Goal: Transaction & Acquisition: Book appointment/travel/reservation

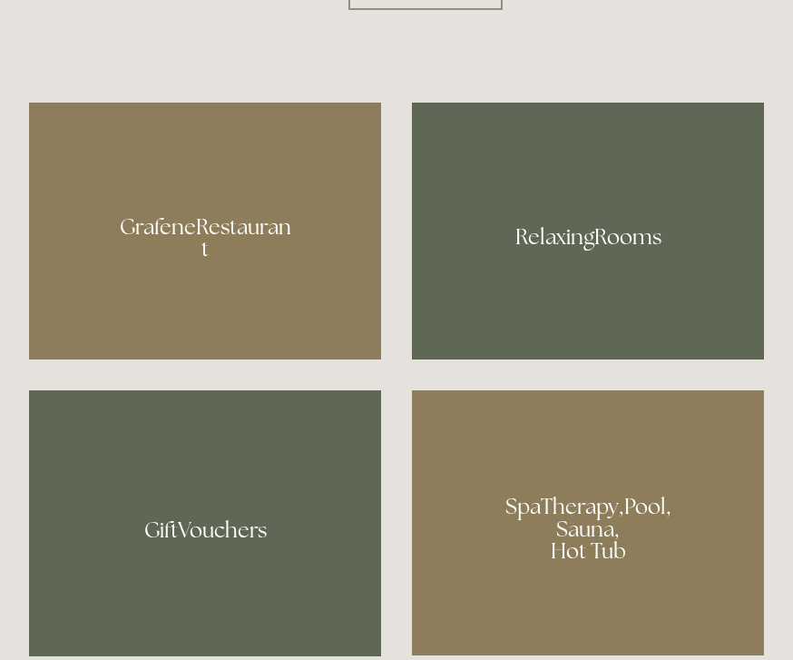
scroll to position [1033, 0]
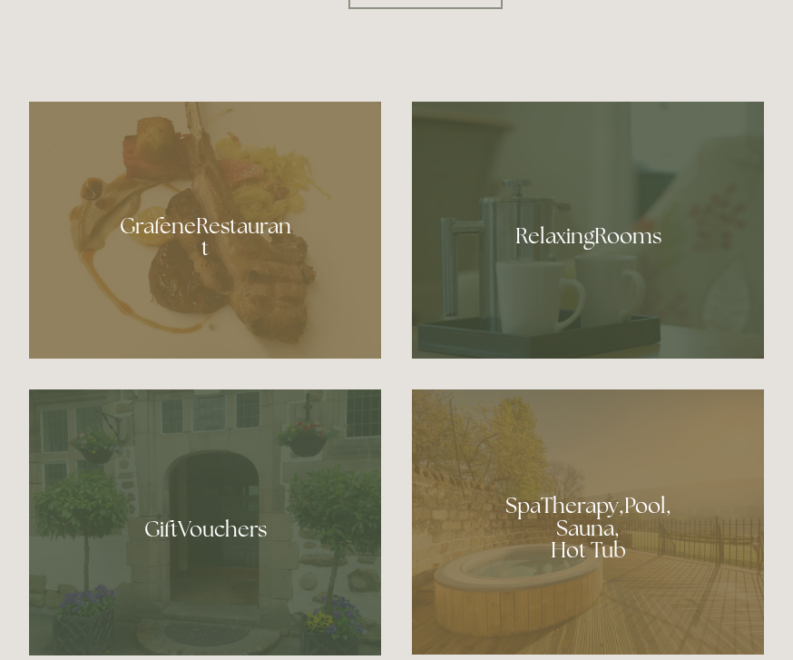
click at [153, 359] on div at bounding box center [205, 231] width 352 height 258
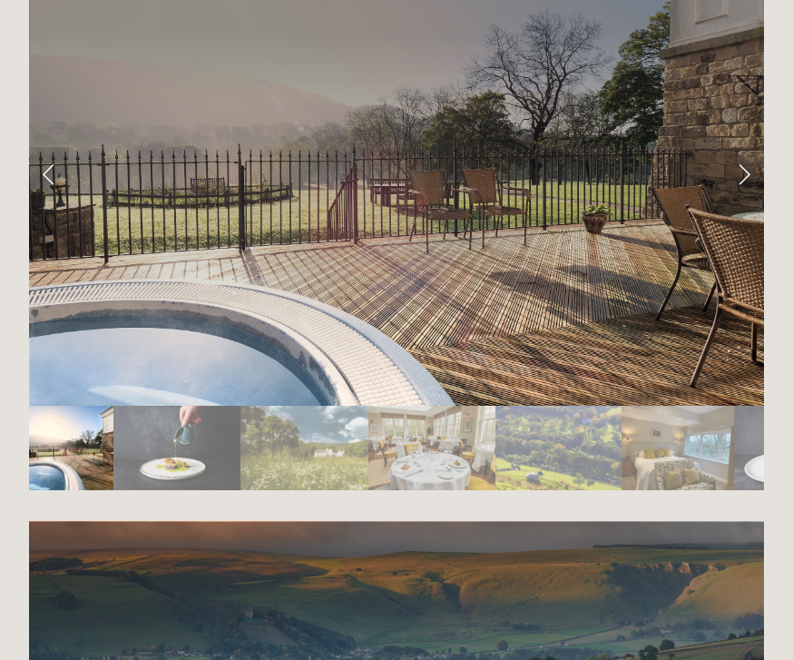
scroll to position [3012, 0]
click at [173, 490] on img "Slide 2" at bounding box center [176, 448] width 127 height 84
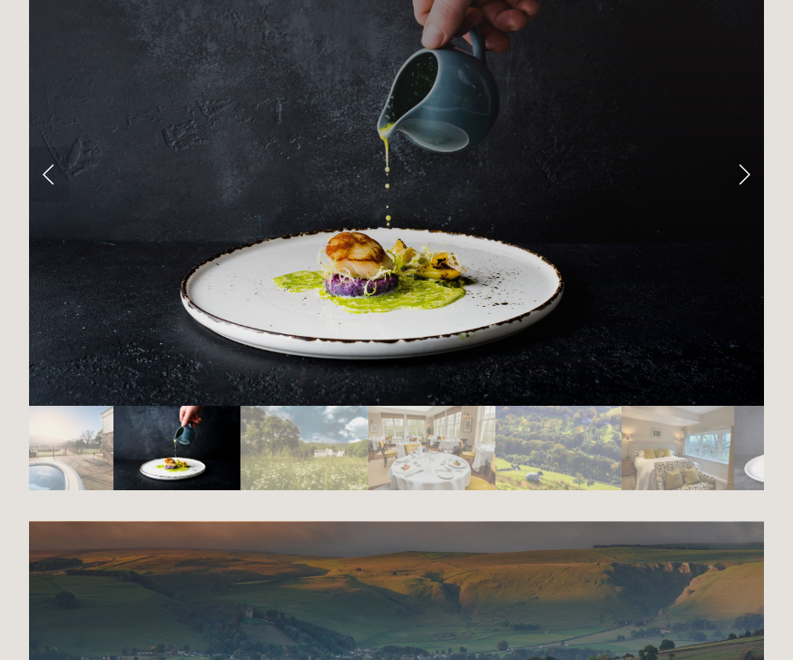
click at [337, 490] on img "Slide 3" at bounding box center [305, 448] width 128 height 84
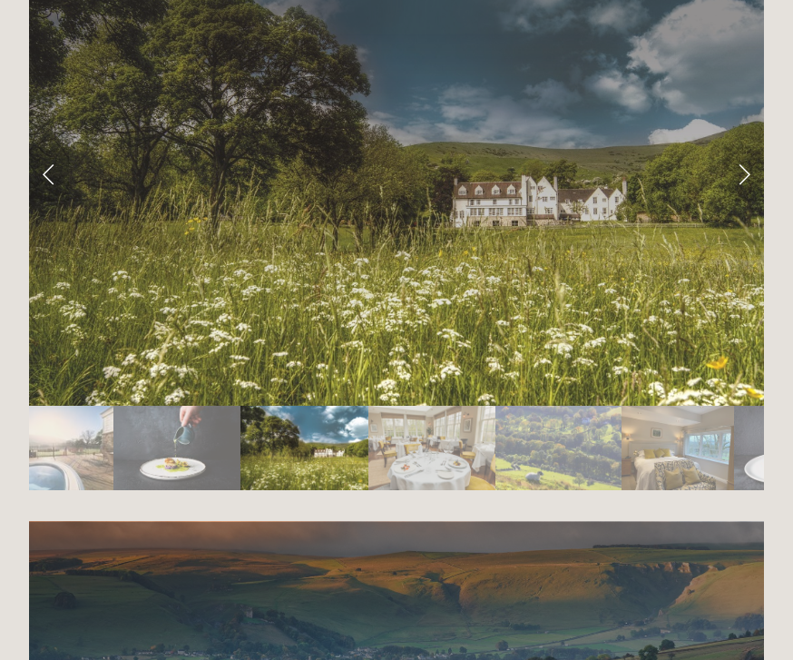
click at [445, 490] on img "Slide 4" at bounding box center [432, 448] width 127 height 84
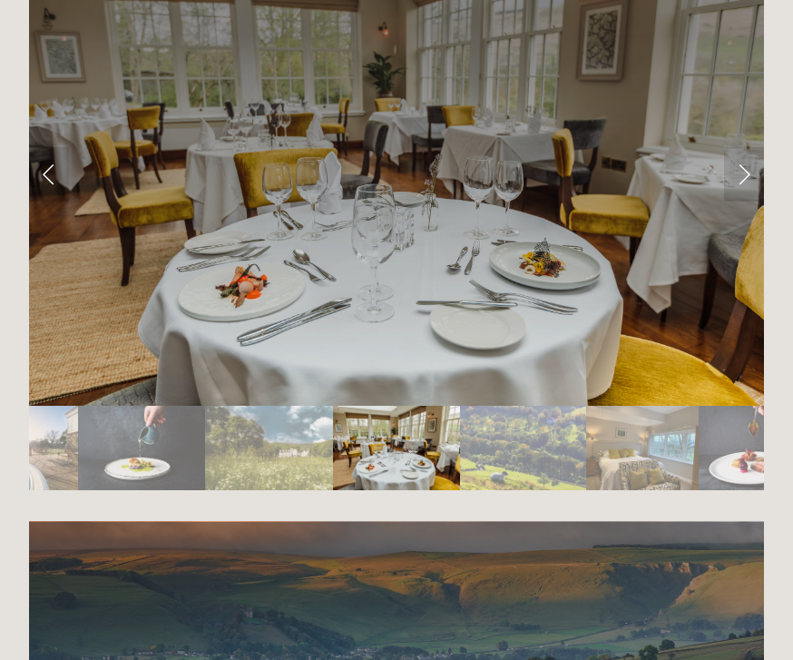
click at [528, 490] on img "Slide 5" at bounding box center [523, 448] width 127 height 84
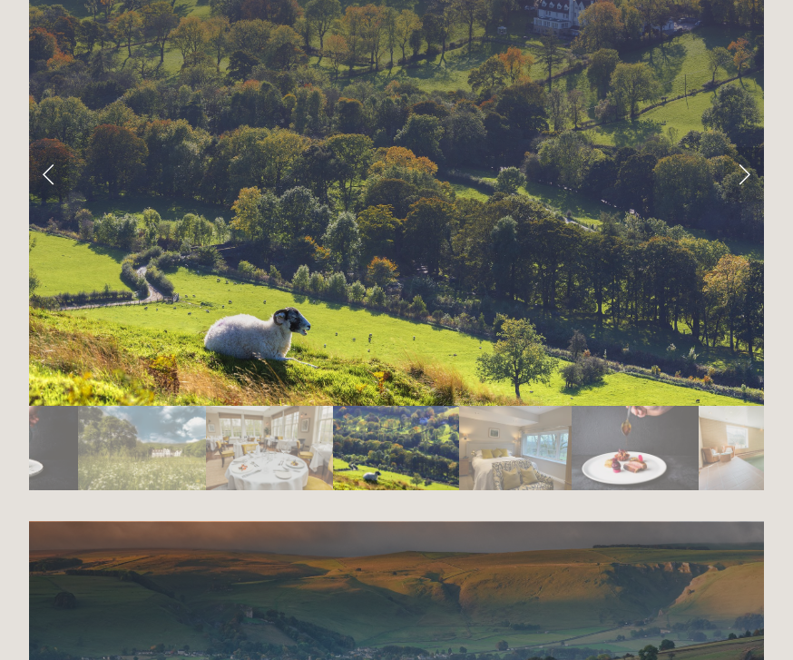
click at [625, 490] on img "Slide 7" at bounding box center [635, 448] width 126 height 84
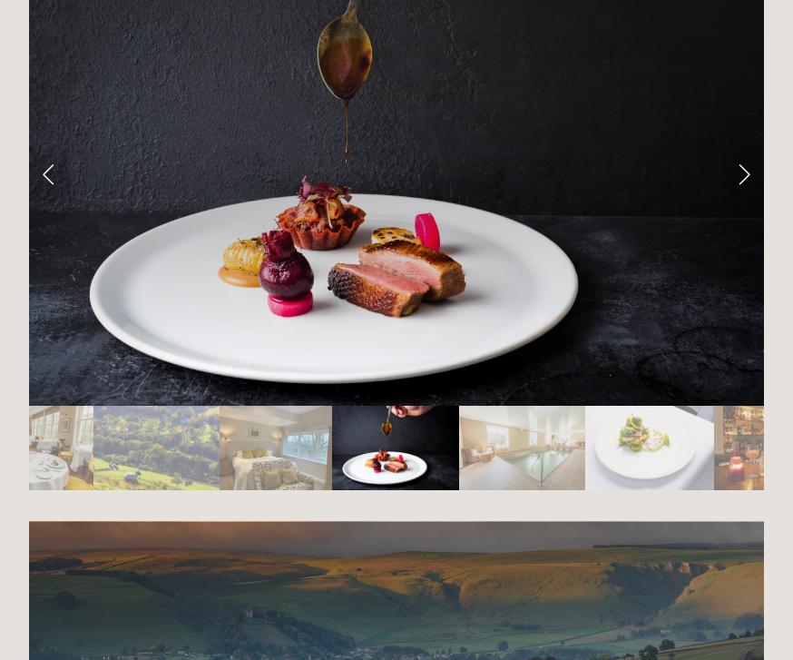
click at [652, 490] on img "Slide 9" at bounding box center [650, 448] width 129 height 84
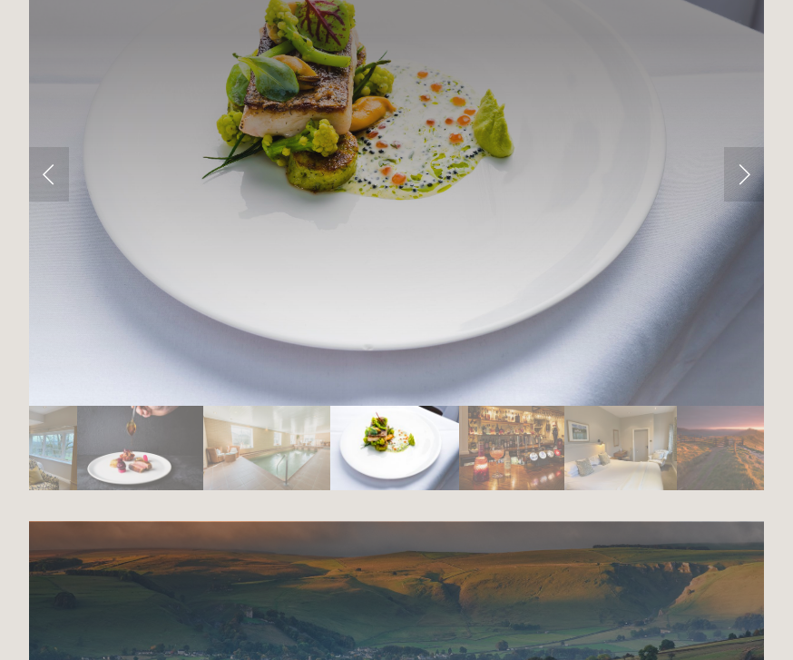
click at [620, 490] on img "Slide 11" at bounding box center [621, 448] width 113 height 84
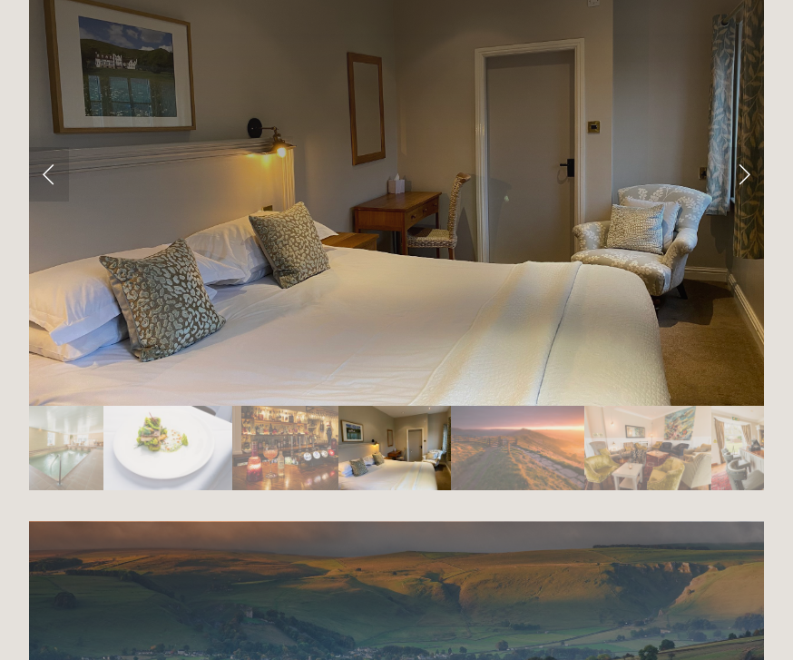
click at [651, 490] on img "Slide 13" at bounding box center [648, 448] width 127 height 84
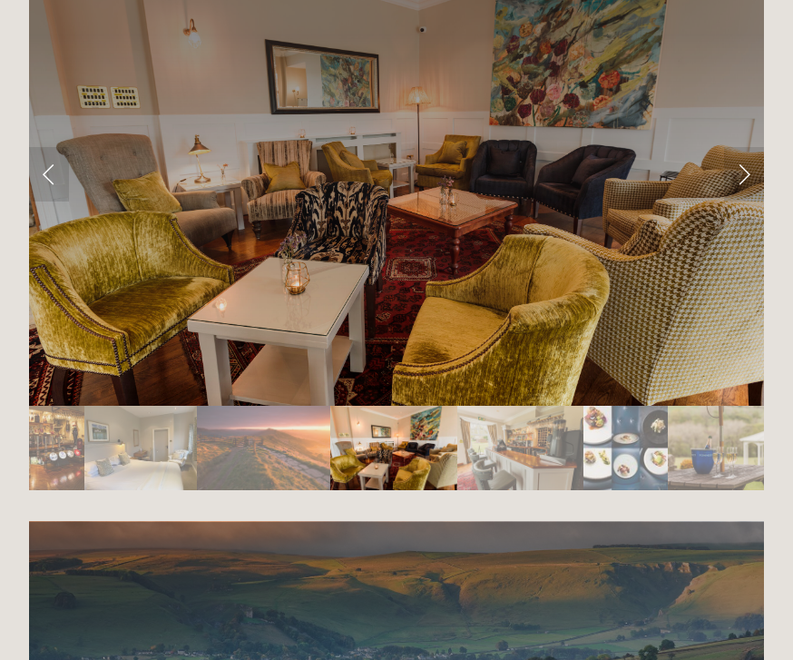
click at [714, 490] on img "Slide 16" at bounding box center [731, 448] width 127 height 84
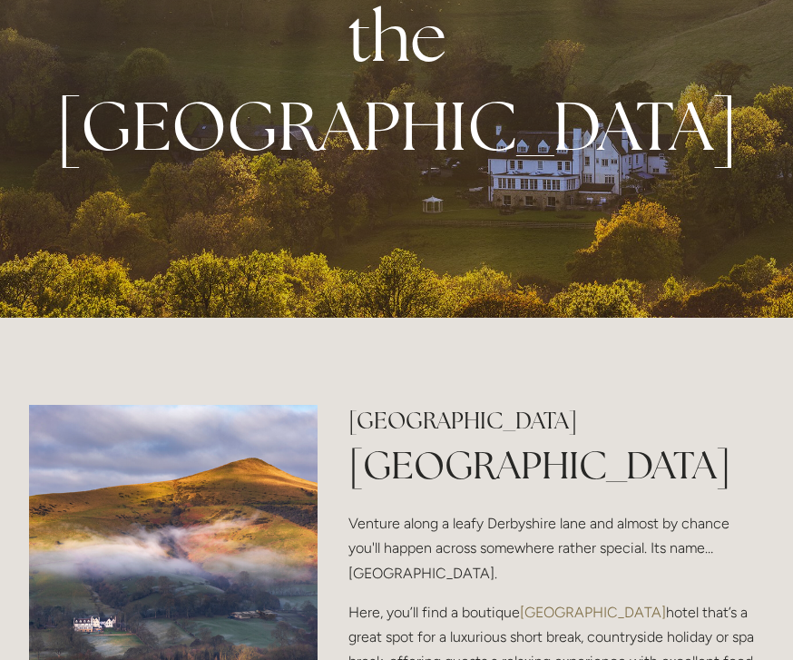
scroll to position [0, 0]
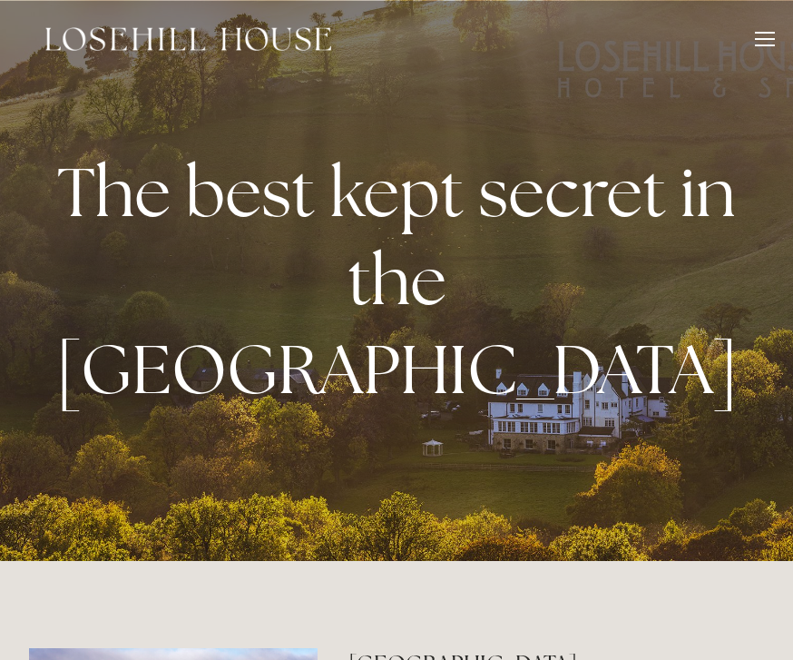
click at [763, 34] on div at bounding box center [765, 42] width 20 height 20
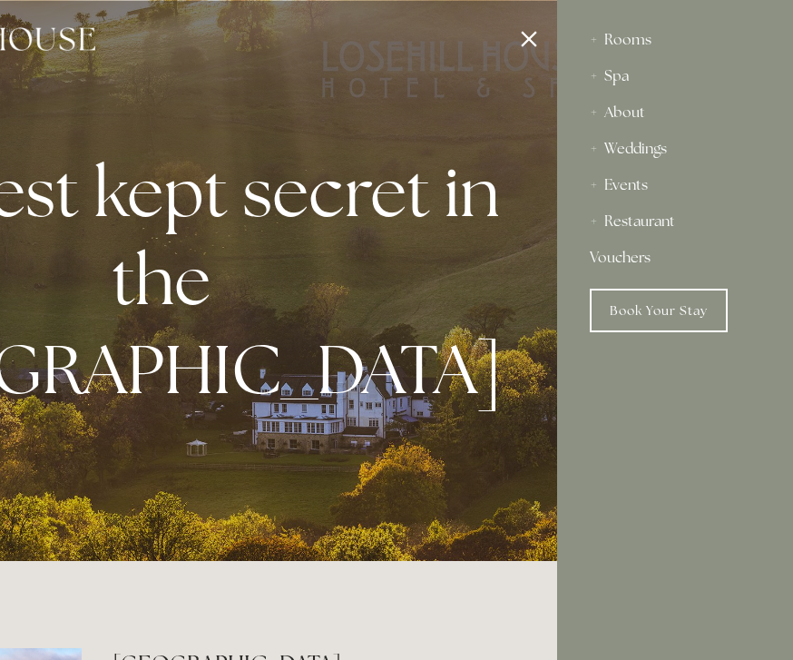
click at [637, 46] on div "Rooms" at bounding box center [675, 40] width 171 height 36
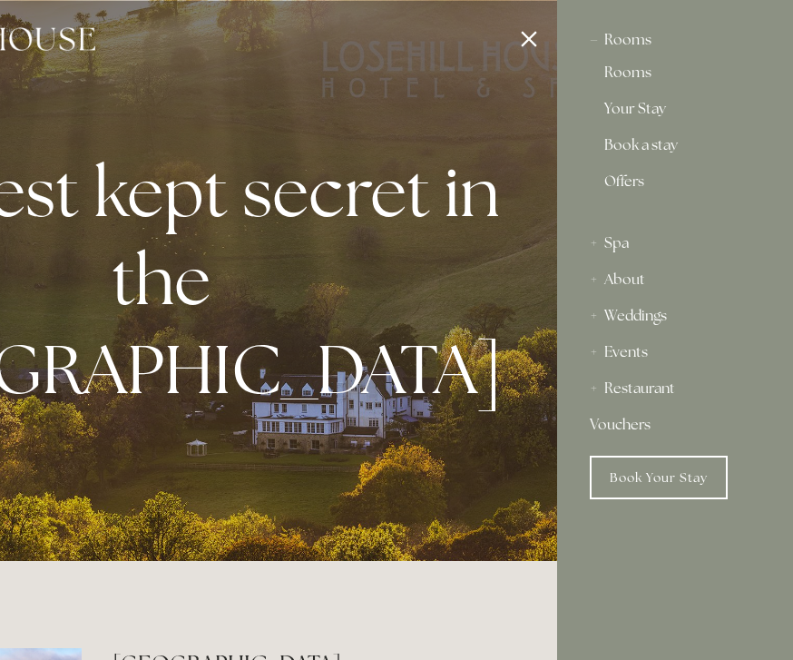
click at [629, 43] on div "Rooms" at bounding box center [675, 40] width 171 height 36
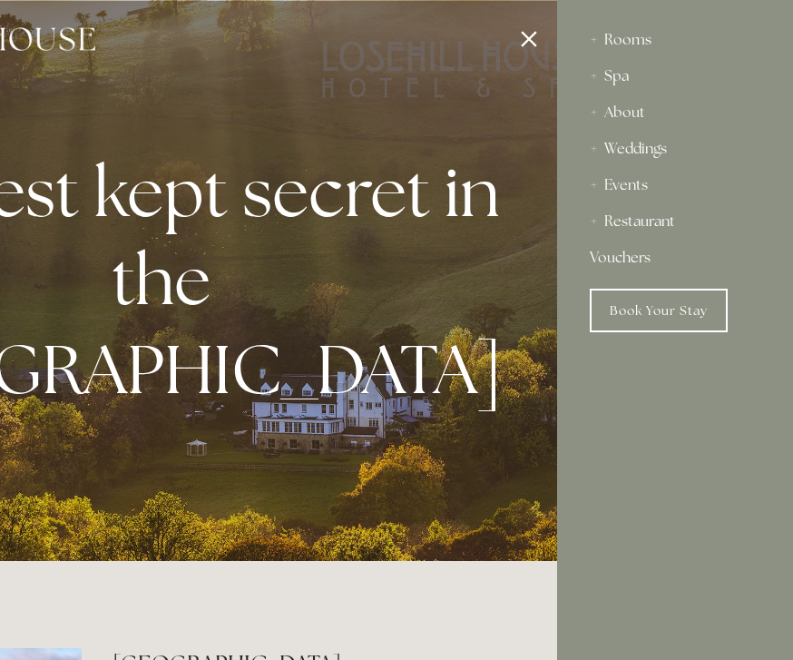
click at [628, 40] on div "Rooms" at bounding box center [675, 40] width 171 height 36
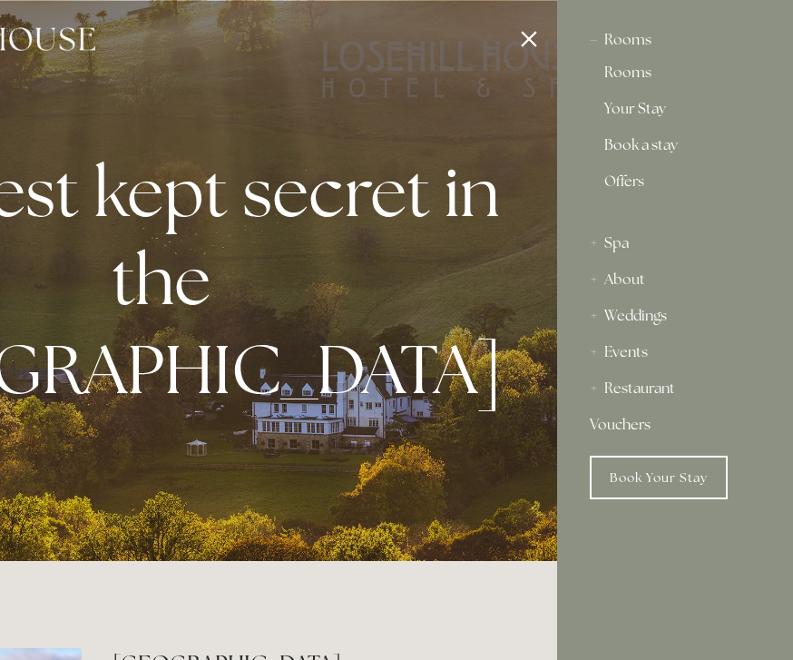
click at [627, 79] on link "Rooms" at bounding box center [676, 76] width 142 height 22
click at [626, 189] on link "Offers" at bounding box center [676, 188] width 142 height 29
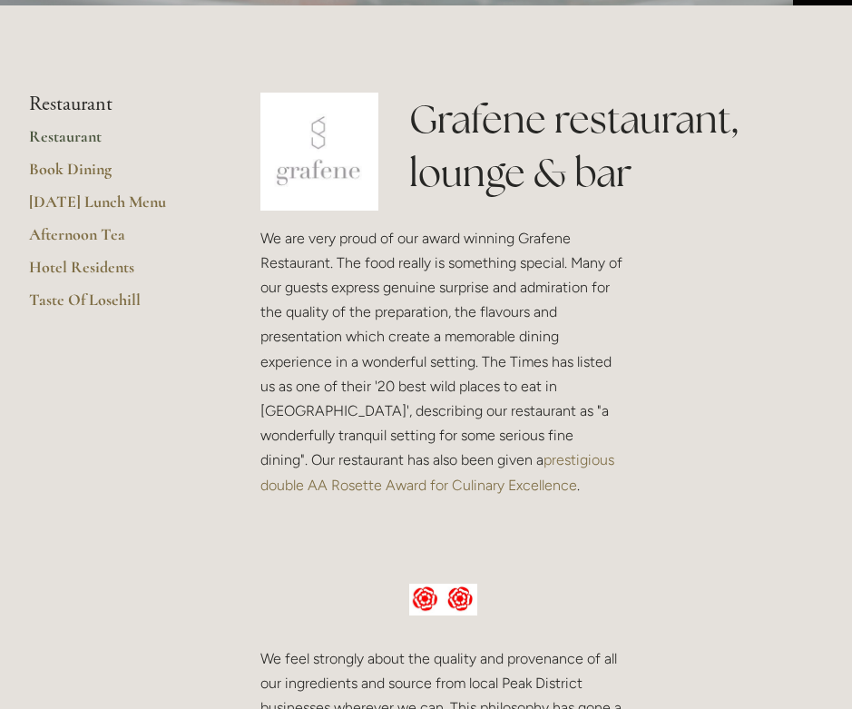
scroll to position [377, 0]
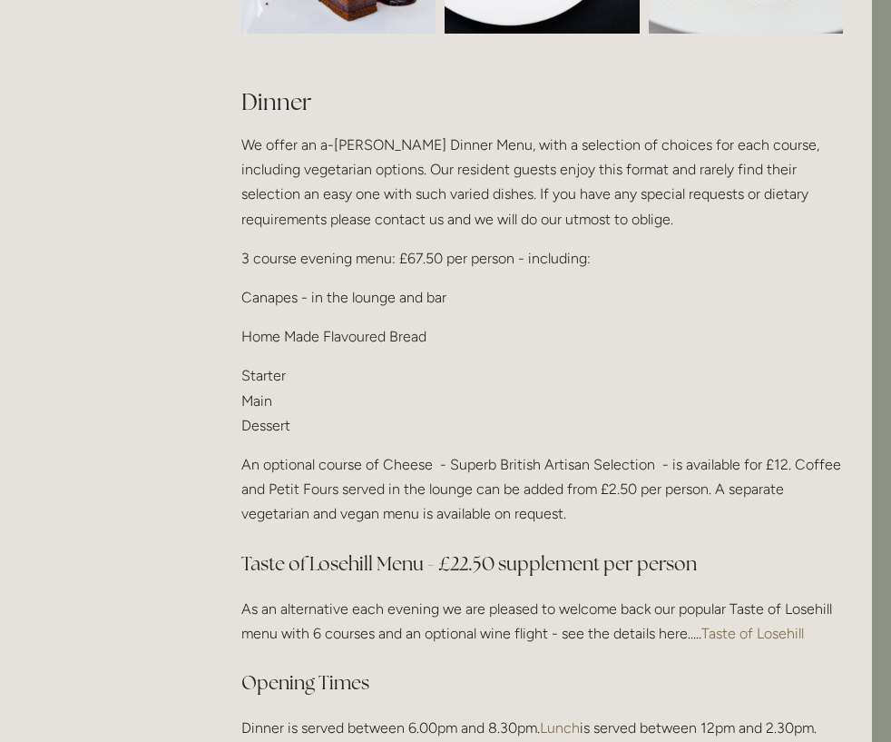
scroll to position [2067, 19]
click at [257, 379] on p "Starter Main Dessert" at bounding box center [542, 399] width 602 height 74
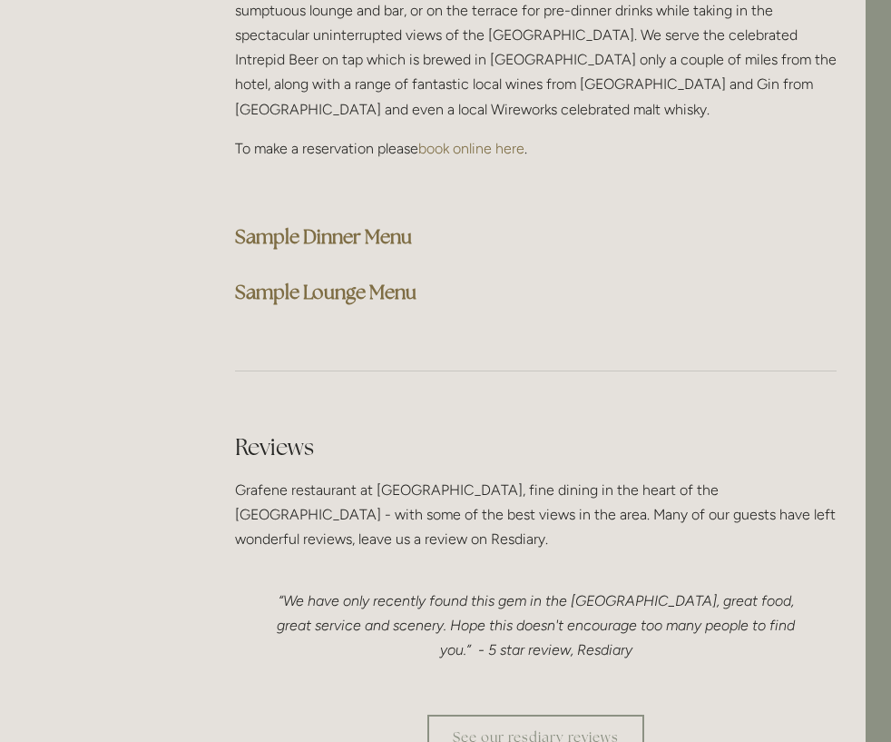
scroll to position [4682, 26]
click at [271, 239] on strong "Sample Dinner Menu" at bounding box center [322, 235] width 177 height 25
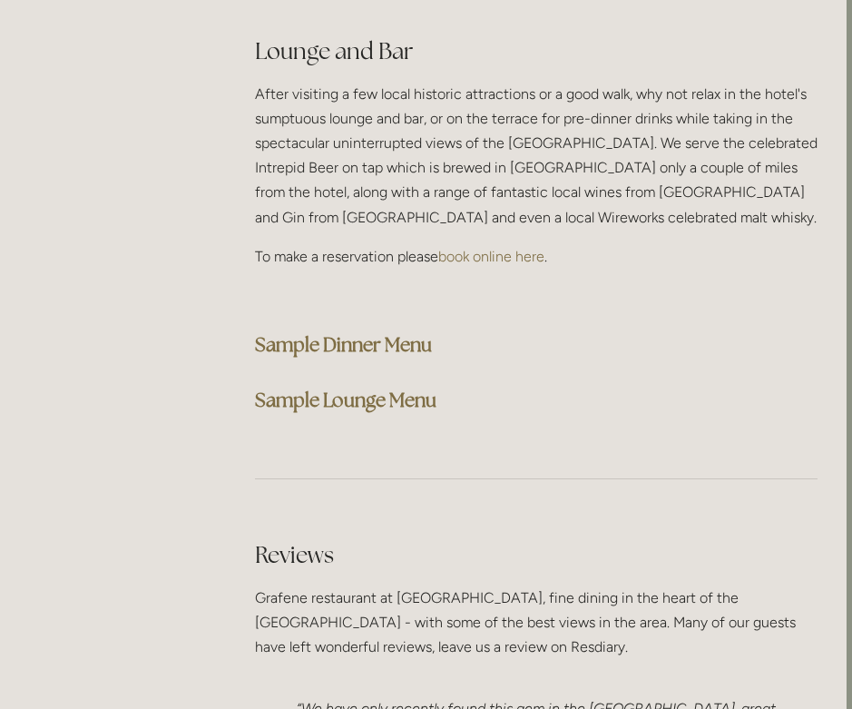
scroll to position [4681, 5]
click at [373, 388] on strong "Sample Lounge Menu" at bounding box center [346, 400] width 182 height 25
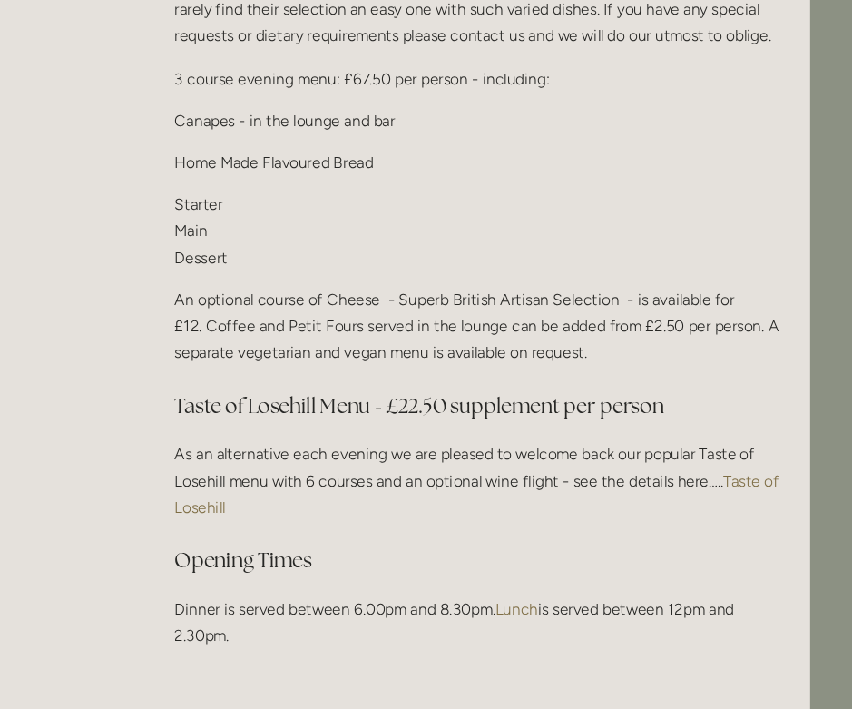
scroll to position [2211, 39]
click at [280, 360] on h3 "Taste of Losehill Menu - £22.50 supplement per person" at bounding box center [503, 377] width 563 height 36
click at [702, 442] on link "Taste of Losehill" at bounding box center [505, 460] width 566 height 42
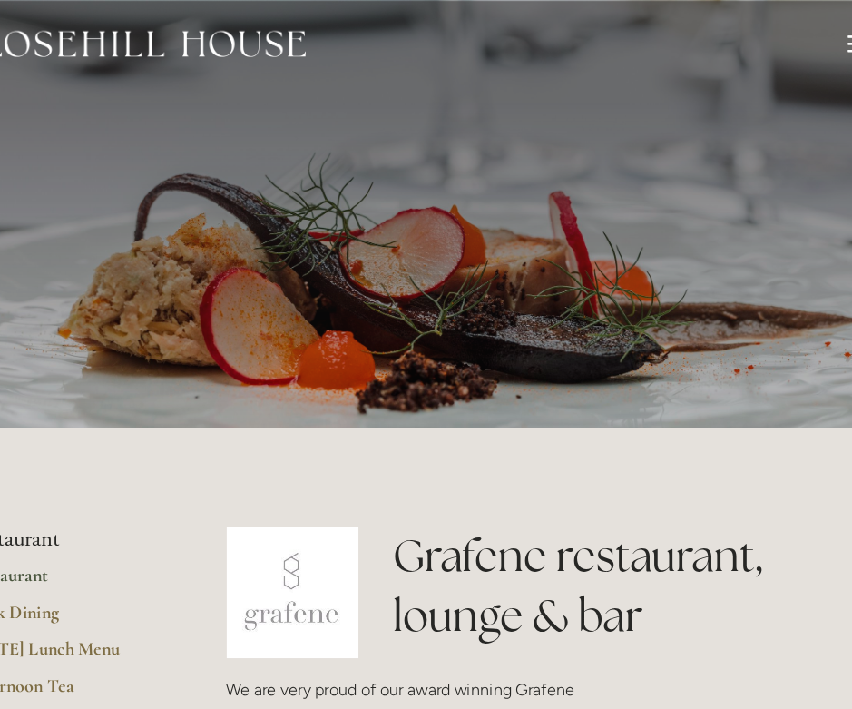
scroll to position [0, 0]
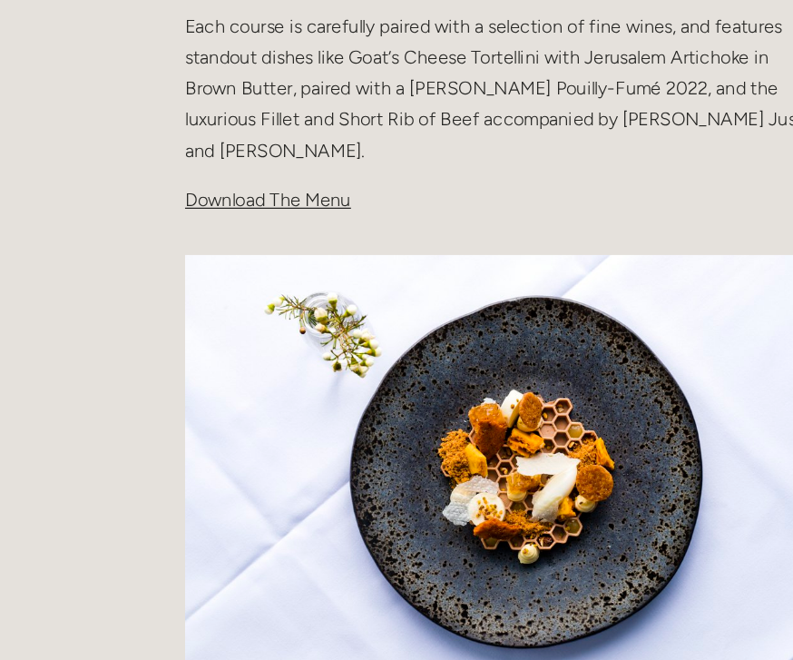
scroll to position [680, 0]
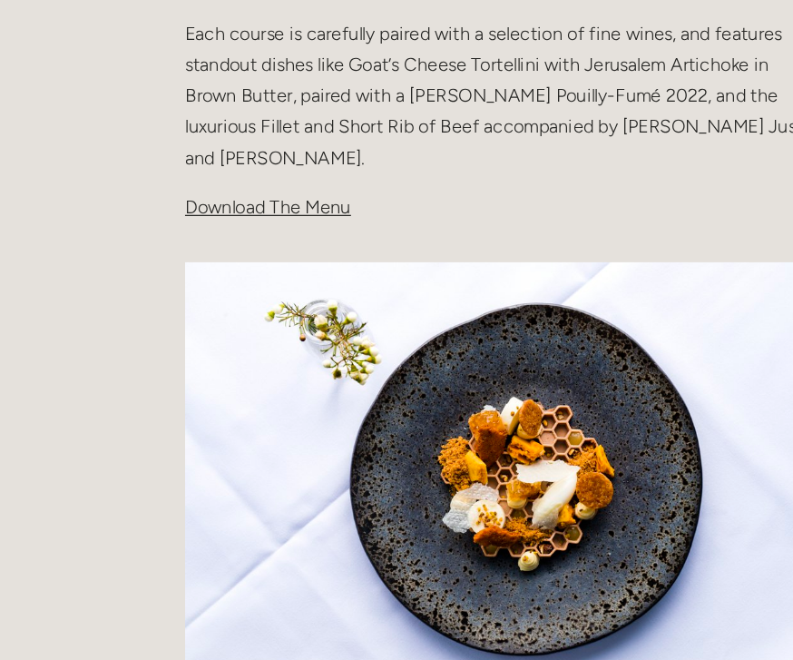
click at [261, 167] on span "Download The Menu" at bounding box center [327, 164] width 132 height 17
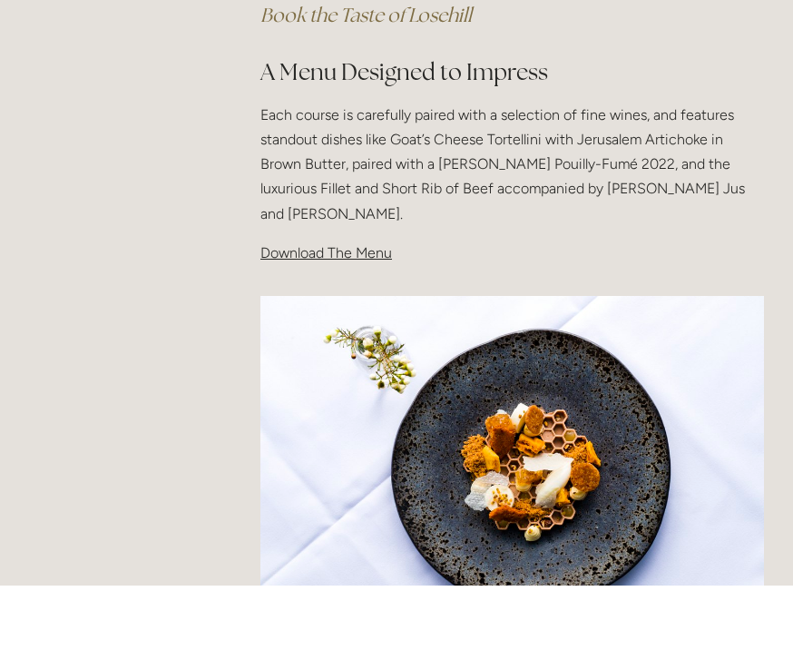
scroll to position [592, 0]
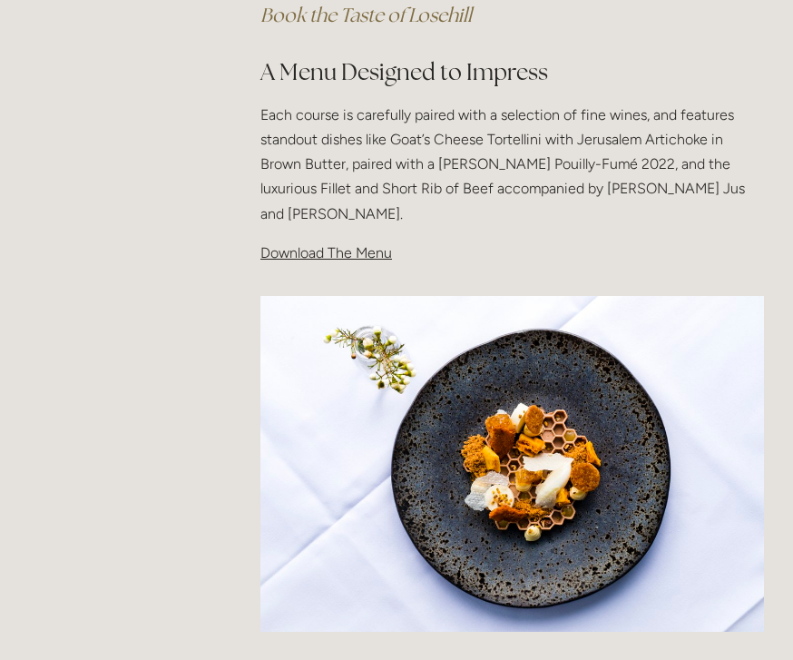
click at [294, 252] on span "Download The Menu" at bounding box center [327, 252] width 132 height 17
click at [291, 266] on div "Taste Of Losehill Embark on a Culinary Journey with our "Taste of Losehill" Exp…" at bounding box center [512, 24] width 535 height 513
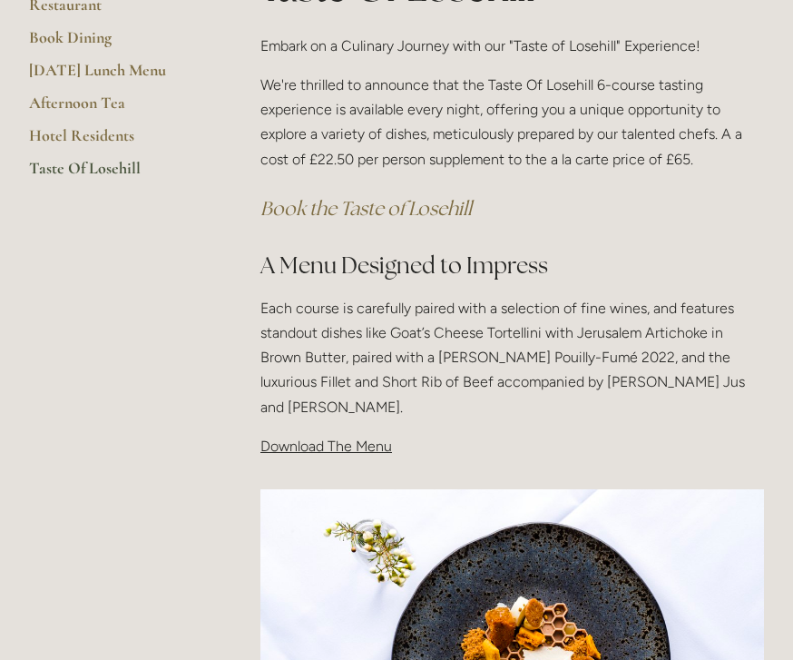
scroll to position [399, 0]
click at [351, 450] on span "Download The Menu" at bounding box center [327, 446] width 132 height 17
click at [339, 454] on p "Download The Menu" at bounding box center [513, 446] width 504 height 25
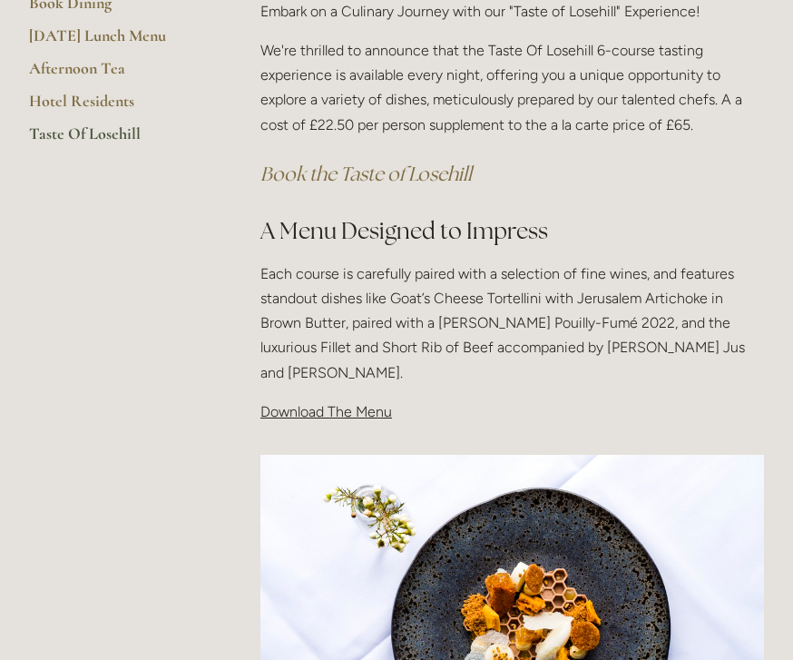
scroll to position [431, 0]
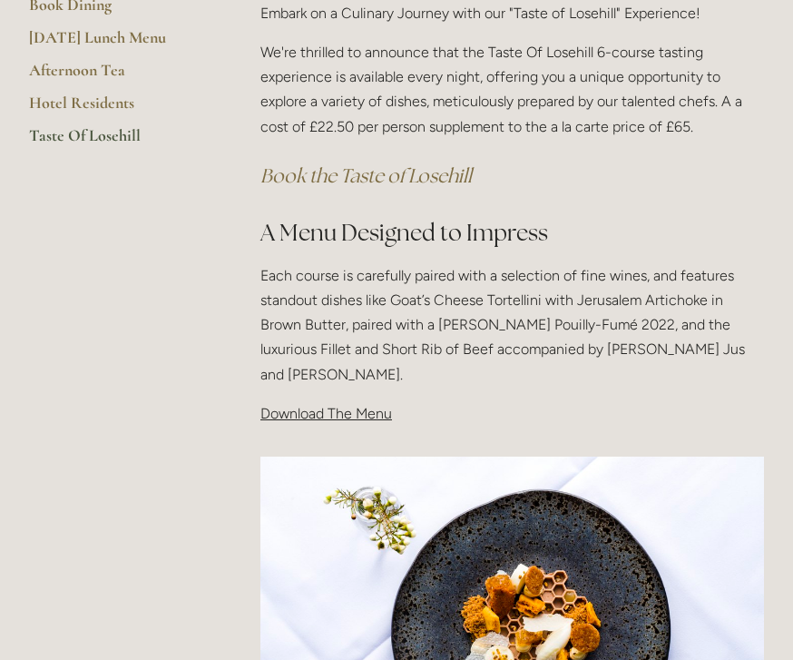
click at [350, 420] on p "Download The Menu" at bounding box center [513, 413] width 504 height 25
click at [448, 441] on div at bounding box center [512, 624] width 535 height 367
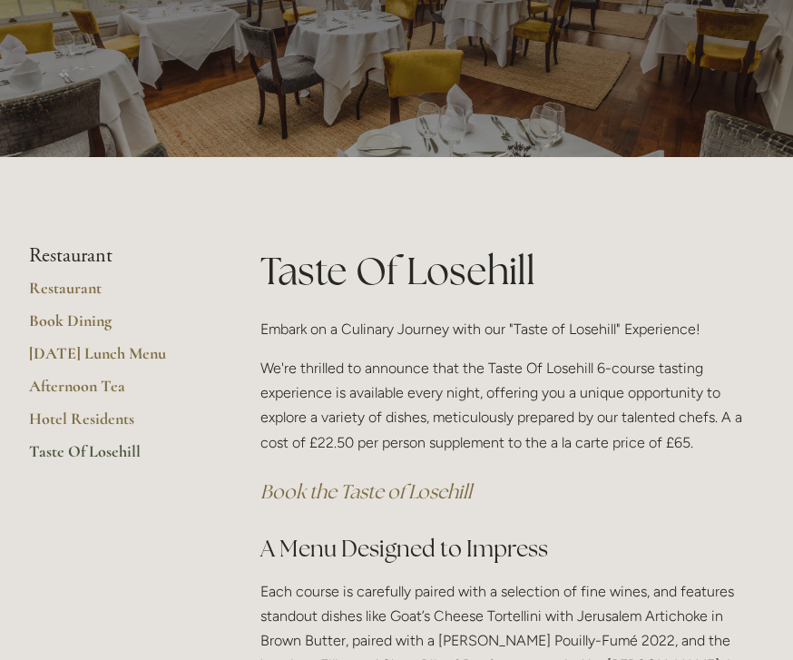
scroll to position [112, 0]
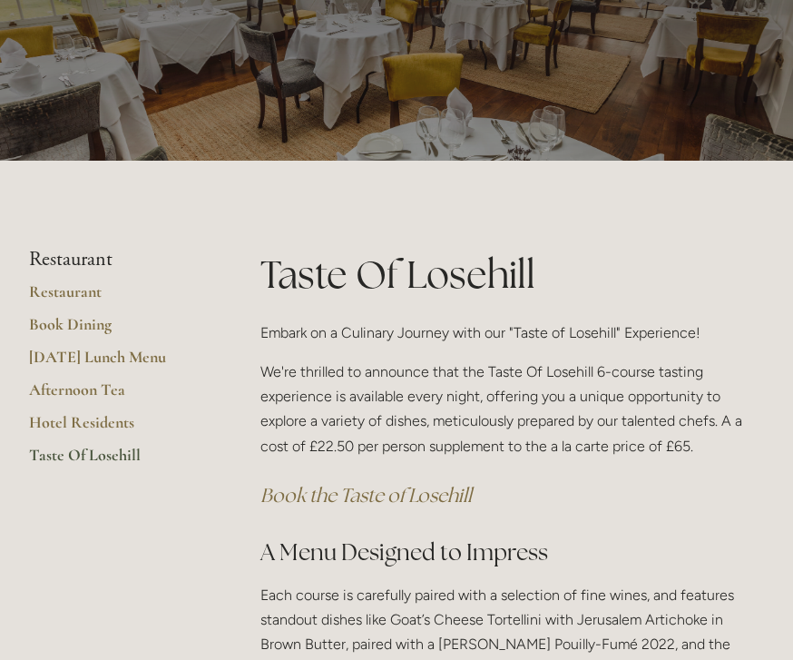
click at [428, 496] on em "Book the Taste of Losehill" at bounding box center [367, 495] width 212 height 25
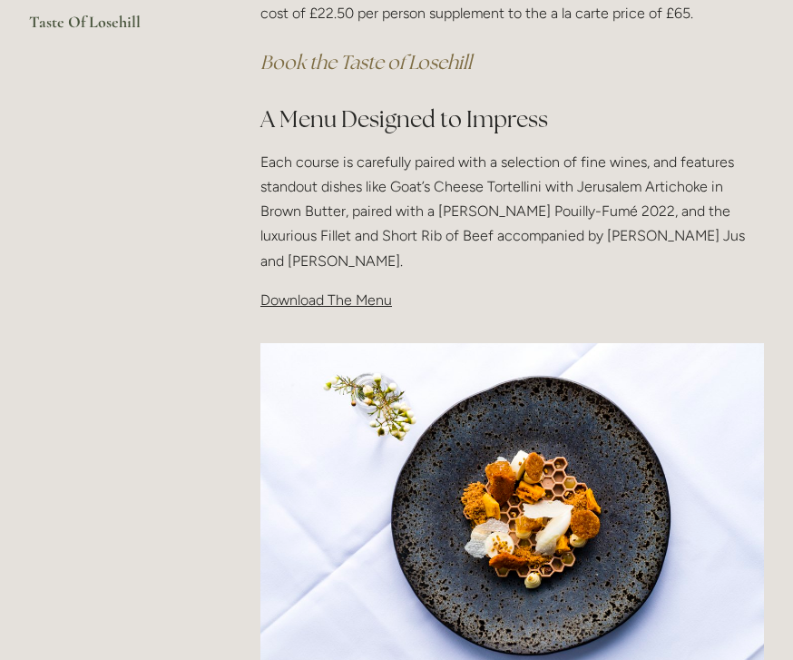
scroll to position [546, 0]
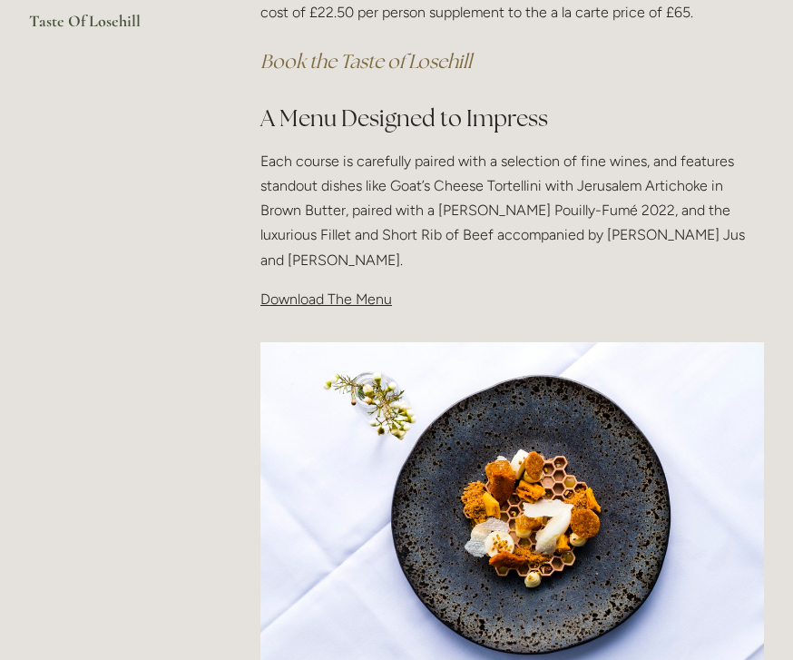
click at [313, 304] on p "Download The Menu" at bounding box center [513, 299] width 504 height 25
click at [213, 330] on main "Restaurant Restaurant Book Dining Sunday Lunch Menu Afternoon Tea Hotel Residen…" at bounding box center [396, 373] width 793 height 1292
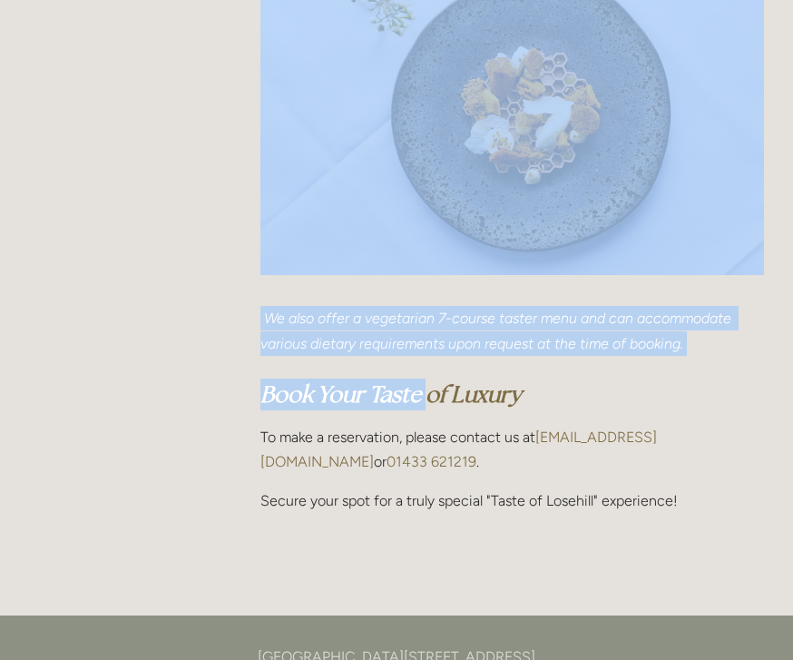
scroll to position [949, 0]
copy div "A Menu Designed to Impress Each course is carefully paired with a selection of …"
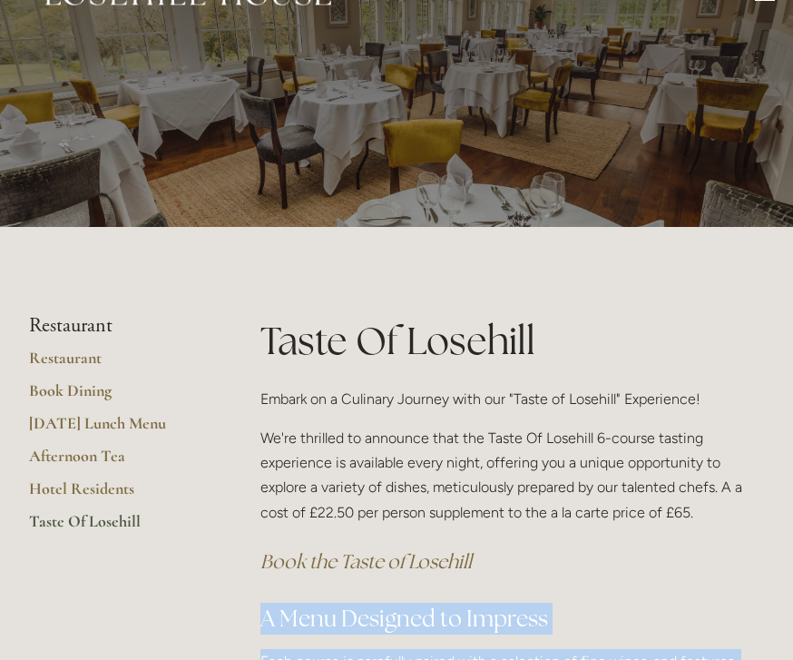
scroll to position [0, 0]
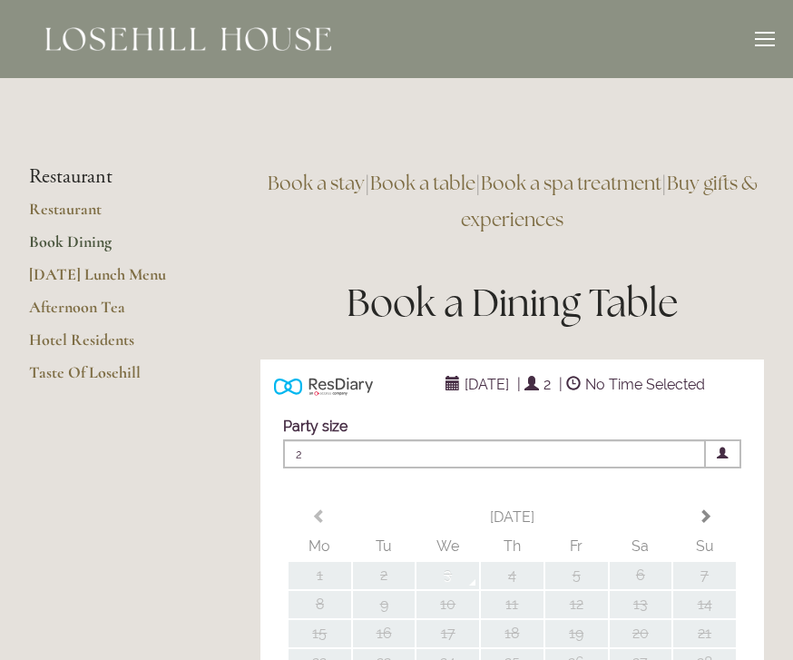
type input "Any Area"
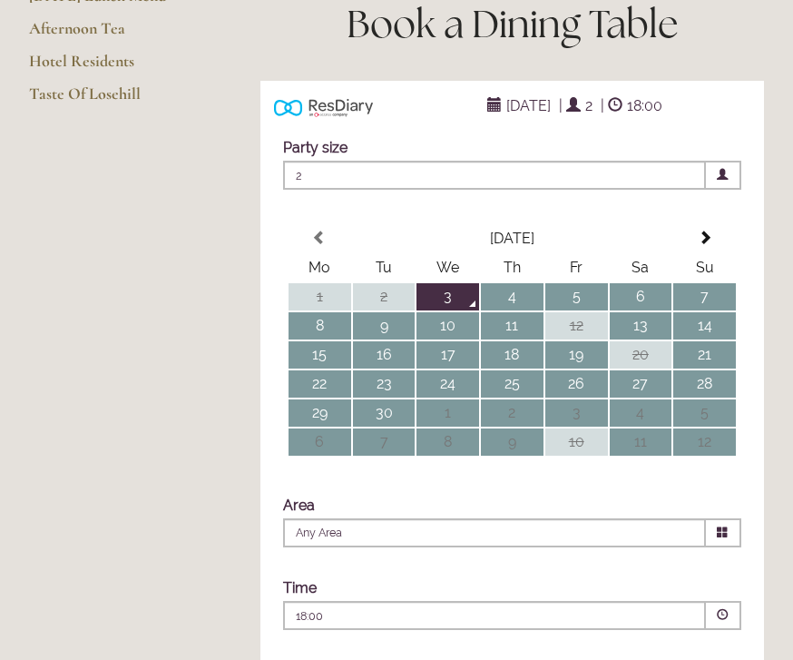
scroll to position [279, 0]
click at [706, 248] on th at bounding box center [705, 238] width 63 height 27
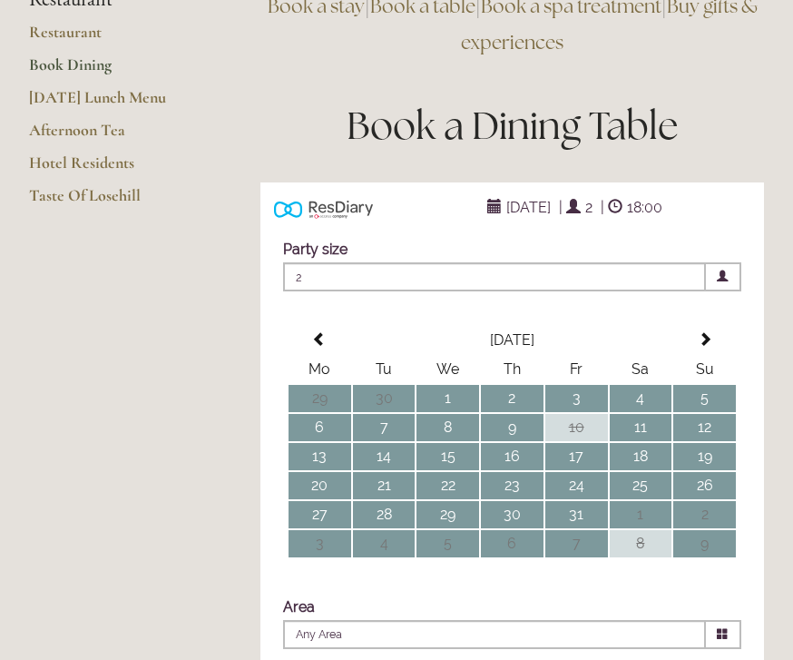
scroll to position [0, 0]
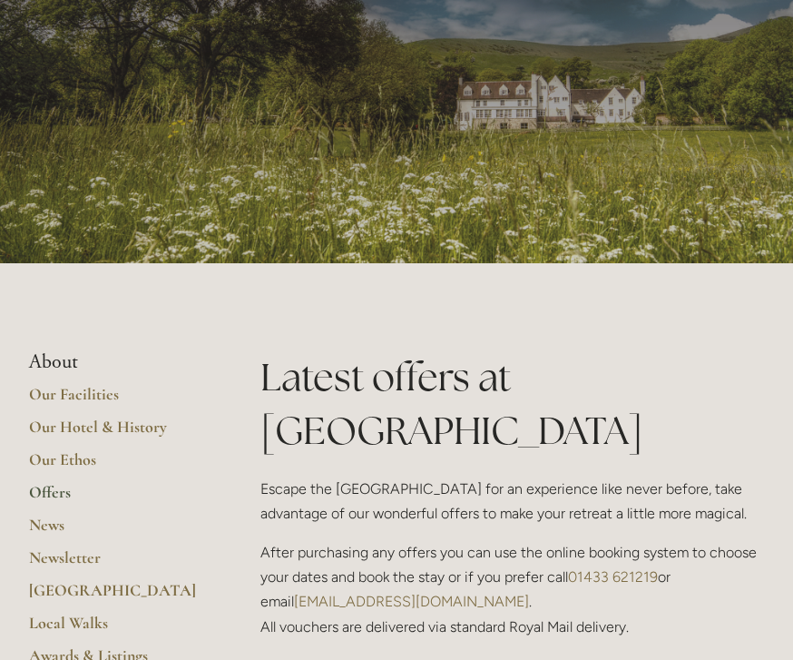
scroll to position [117, 0]
click at [80, 402] on link "Our Facilities" at bounding box center [115, 401] width 173 height 33
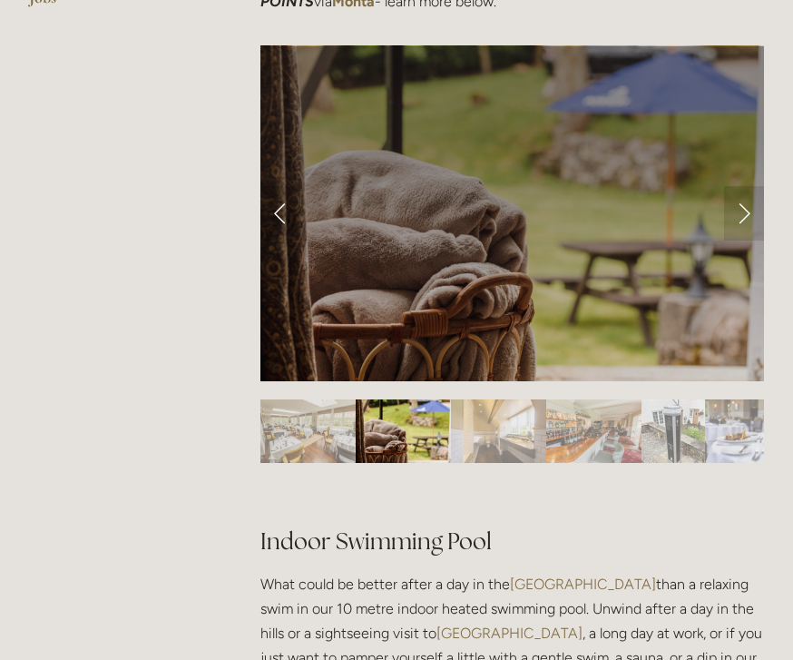
scroll to position [842, 0]
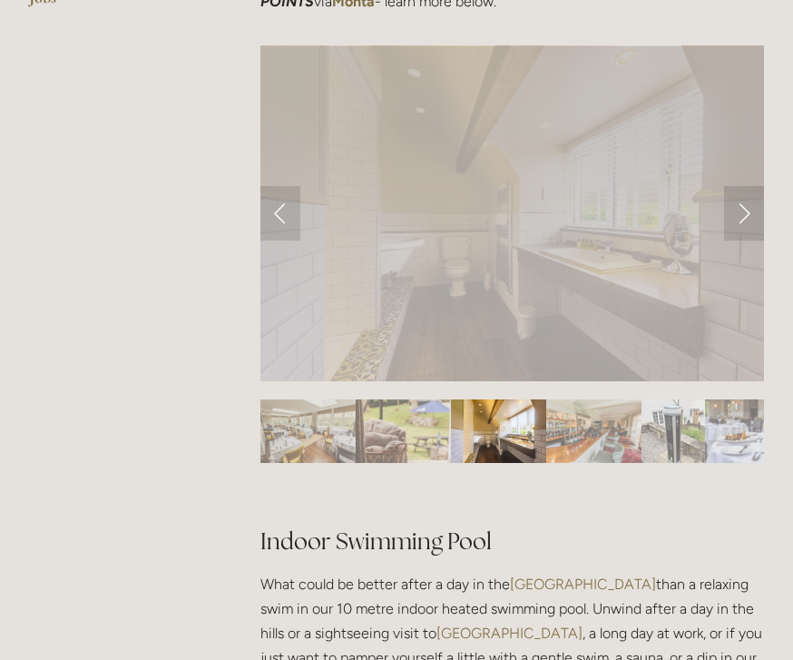
click at [620, 399] on img "Slide 4" at bounding box center [594, 431] width 95 height 64
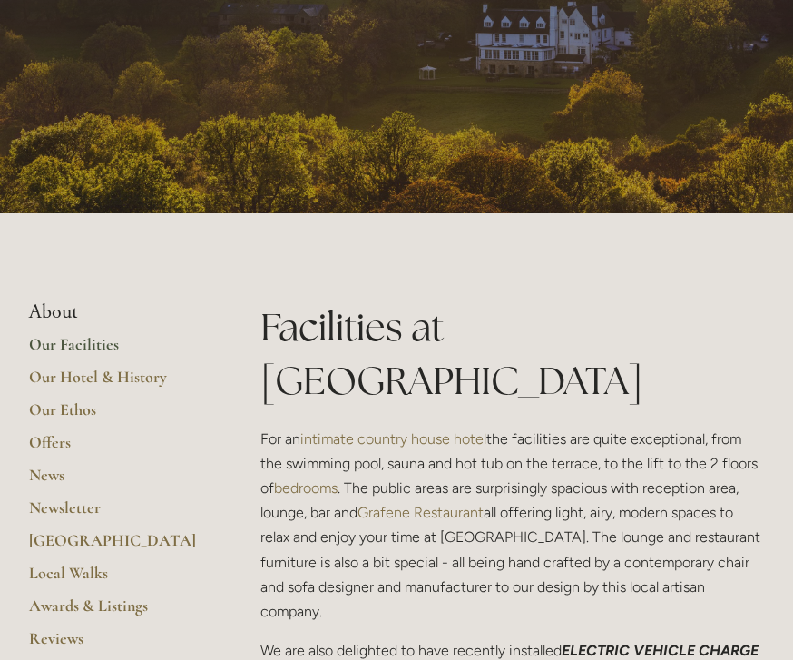
scroll to position [166, 0]
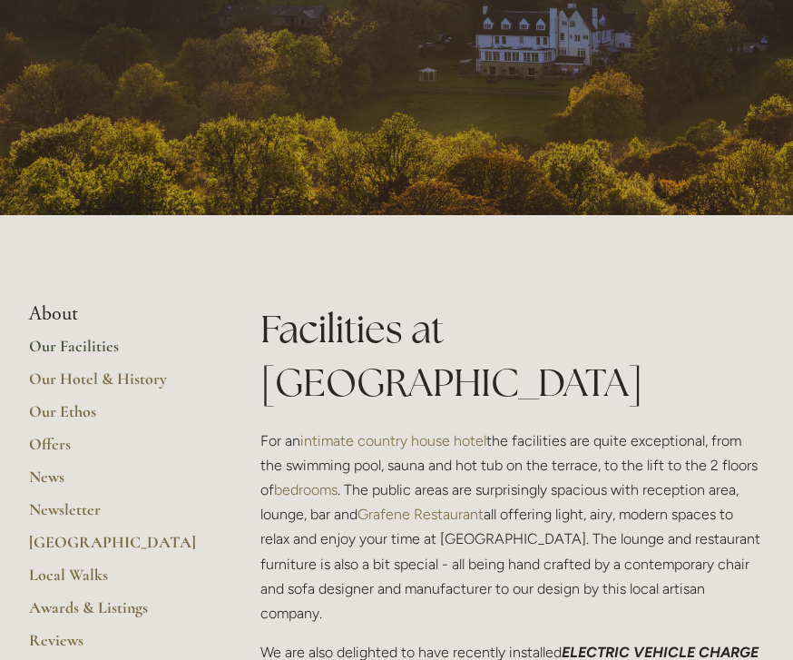
click at [58, 316] on li "About" at bounding box center [115, 314] width 173 height 24
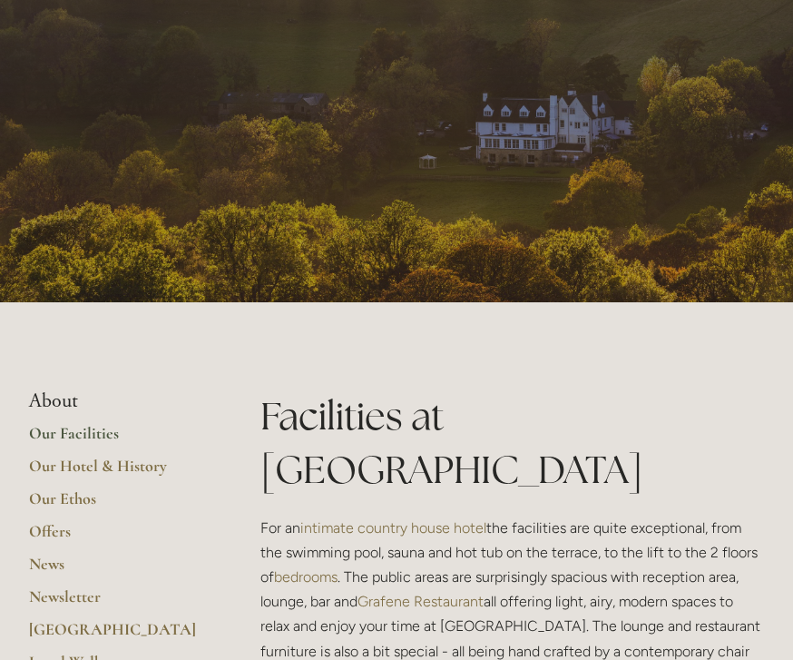
scroll to position [0, 0]
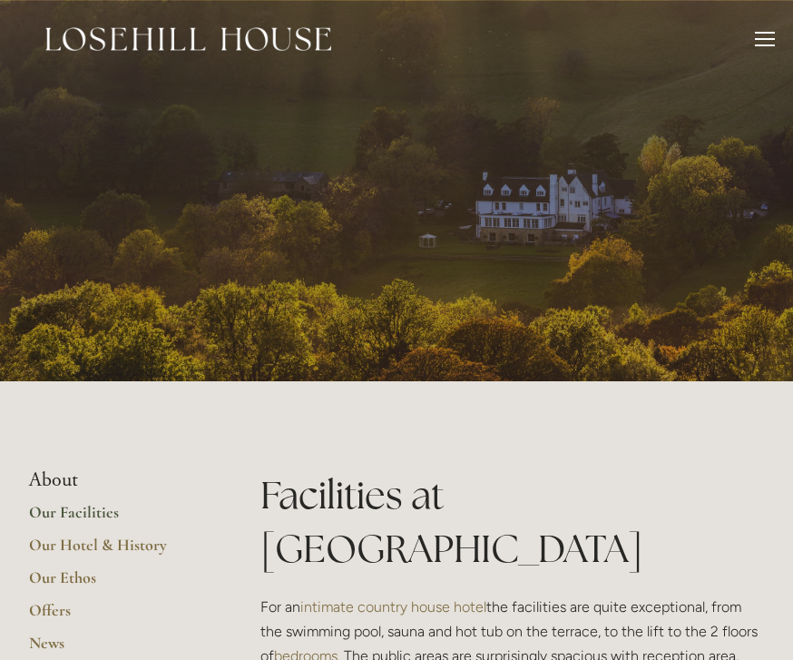
click at [767, 44] on div at bounding box center [765, 42] width 20 height 20
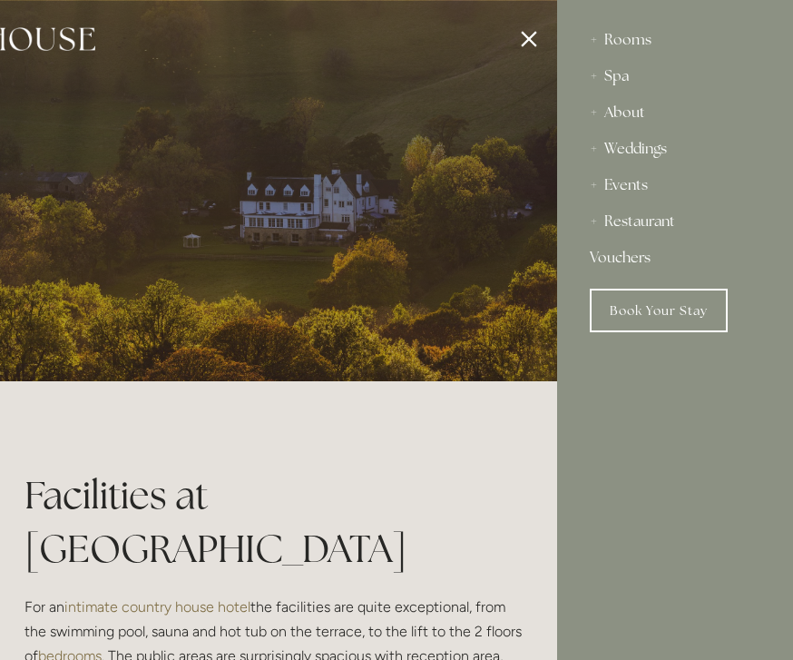
click at [620, 53] on div "Rooms" at bounding box center [675, 40] width 171 height 36
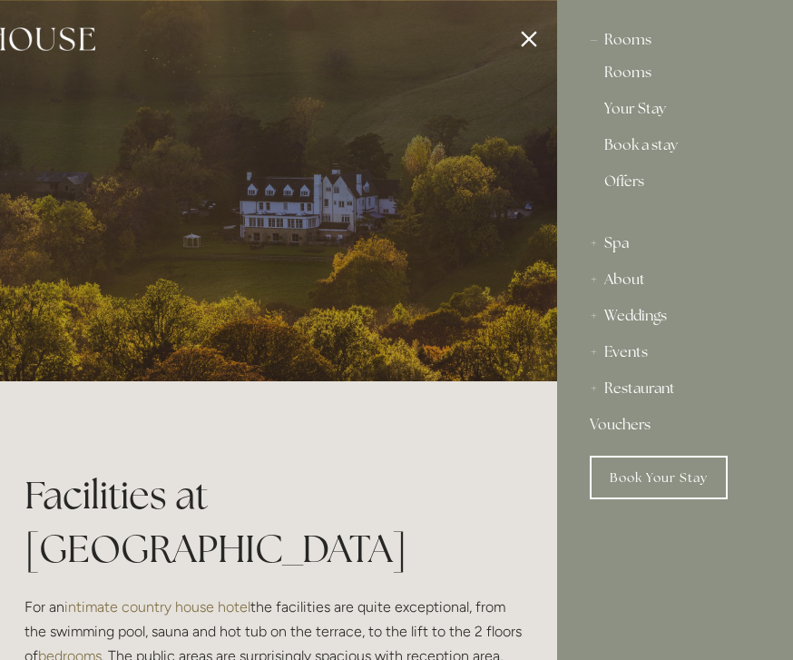
click at [635, 77] on link "Rooms" at bounding box center [676, 76] width 142 height 22
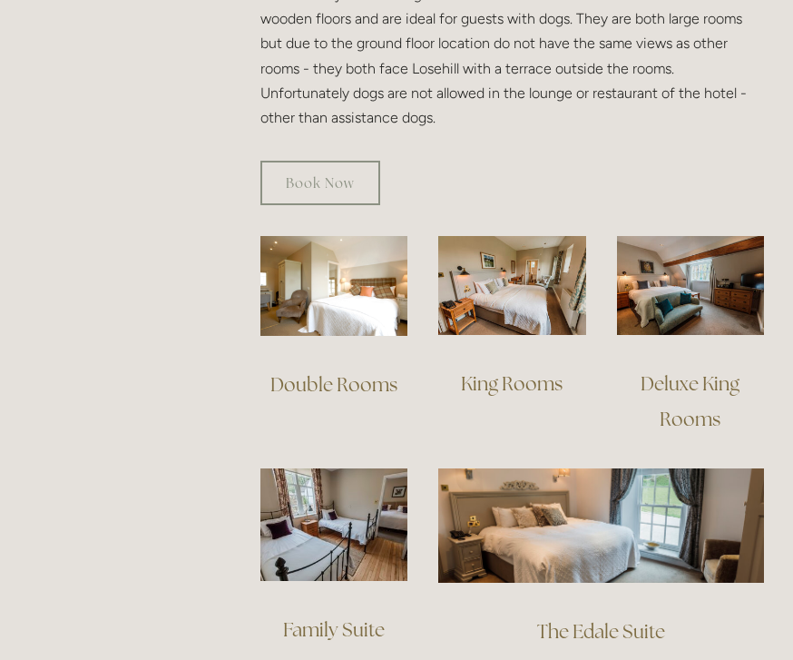
scroll to position [1197, 0]
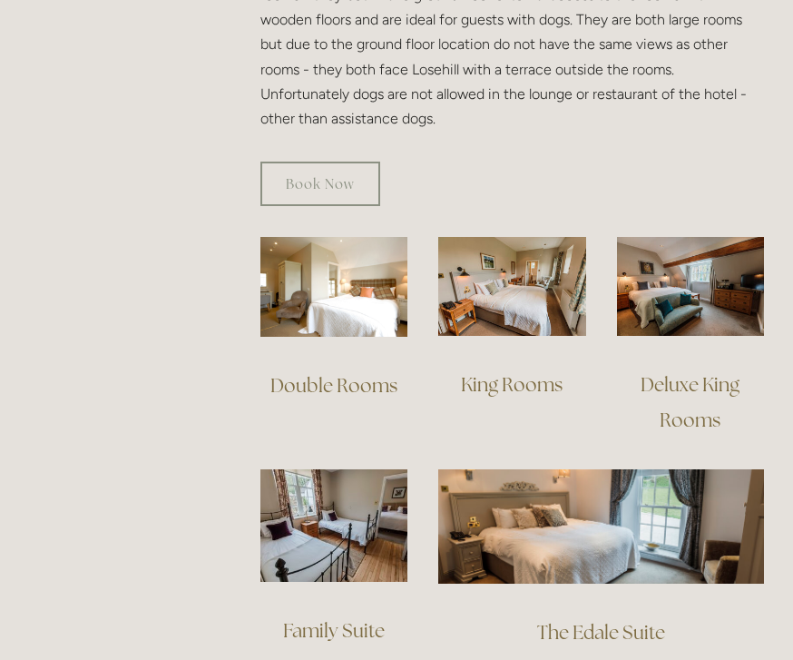
click at [542, 271] on img at bounding box center [511, 286] width 147 height 98
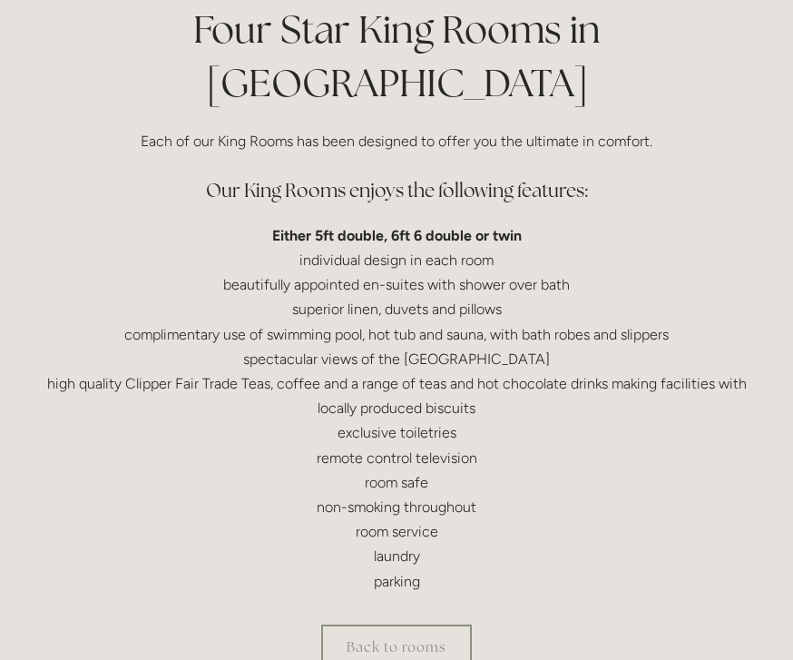
scroll to position [466, 0]
click at [430, 625] on link "Back to rooms" at bounding box center [396, 647] width 151 height 44
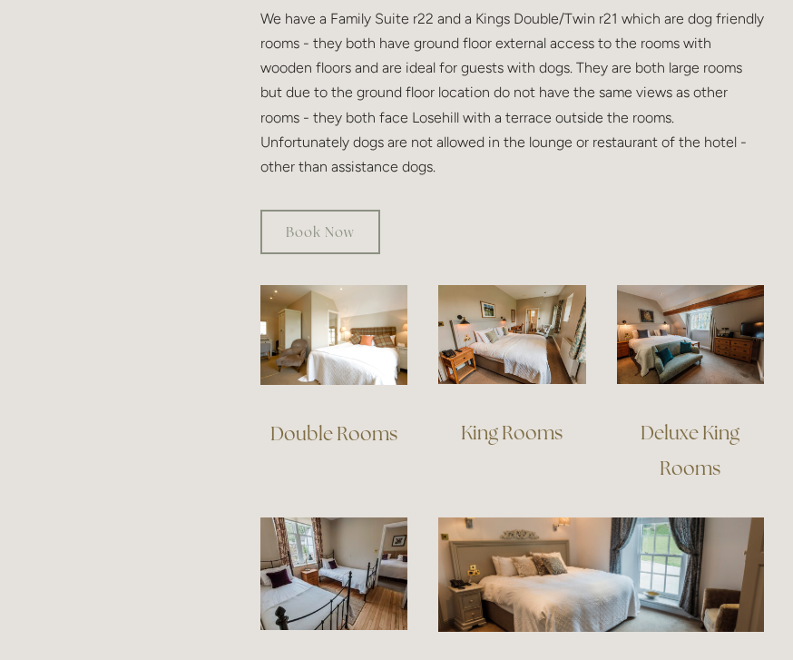
scroll to position [1150, 0]
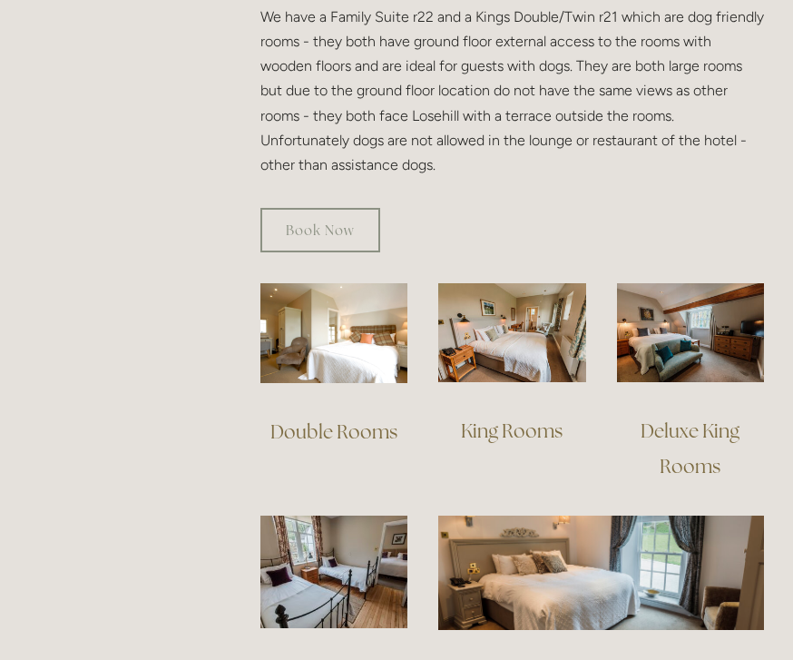
click at [341, 208] on link "Book Now" at bounding box center [321, 230] width 120 height 44
